Goal: Navigation & Orientation: Find specific page/section

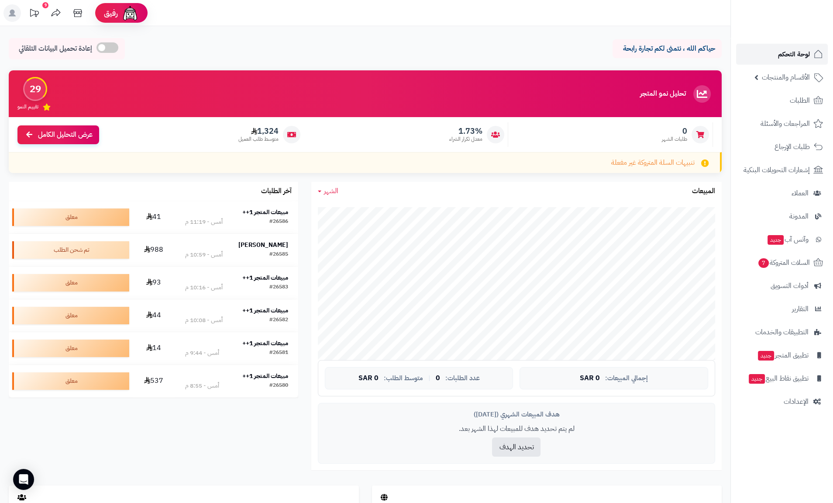
click at [799, 49] on span "لوحة التحكم" at bounding box center [794, 54] width 32 height 12
click at [802, 51] on span "لوحة التحكم" at bounding box center [794, 54] width 32 height 12
click at [786, 56] on span "لوحة التحكم" at bounding box center [794, 54] width 32 height 12
